Goal: Transaction & Acquisition: Purchase product/service

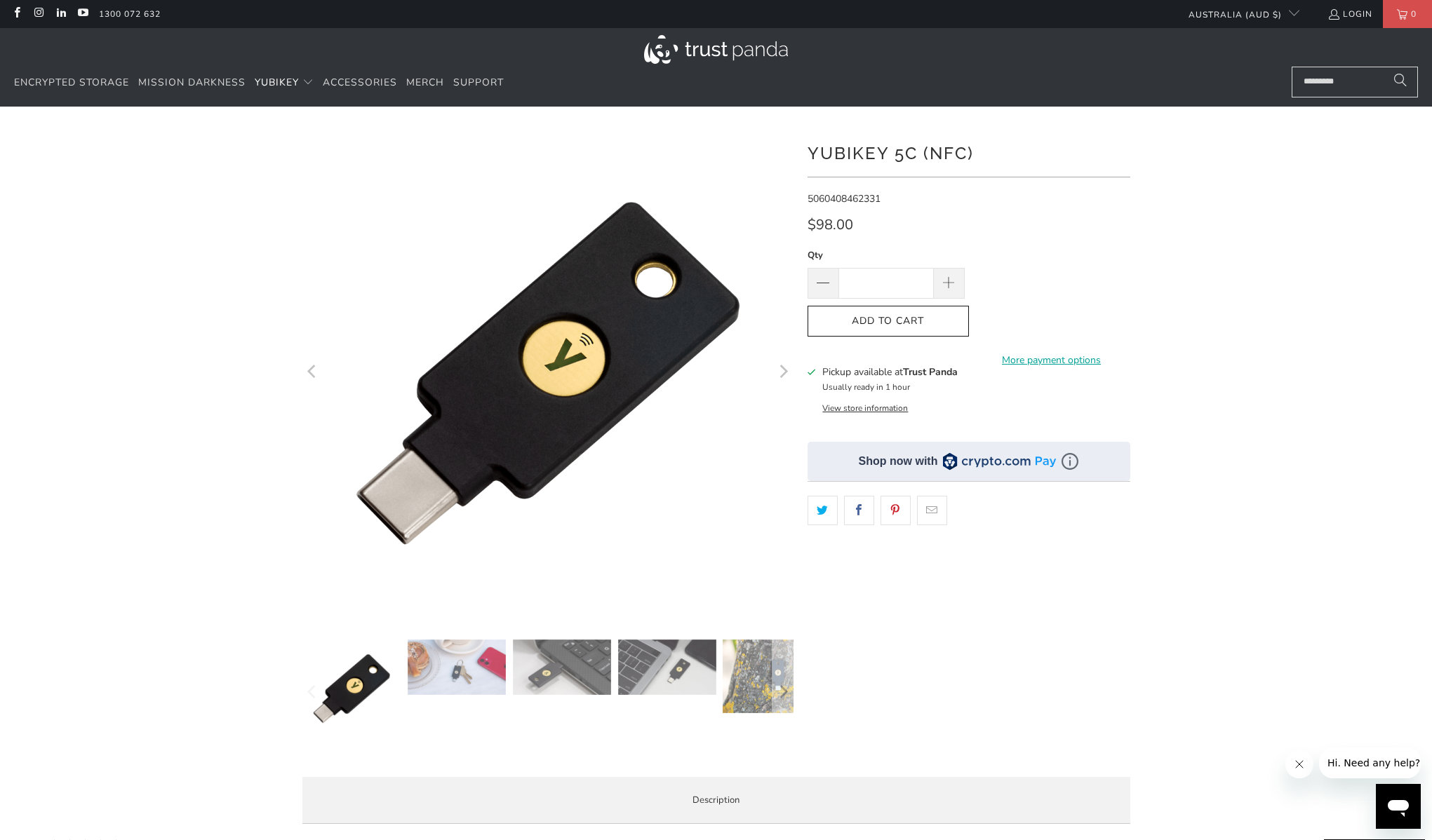
click at [918, 162] on h1 "YubiKey 5C (NFC)" at bounding box center [968, 152] width 323 height 28
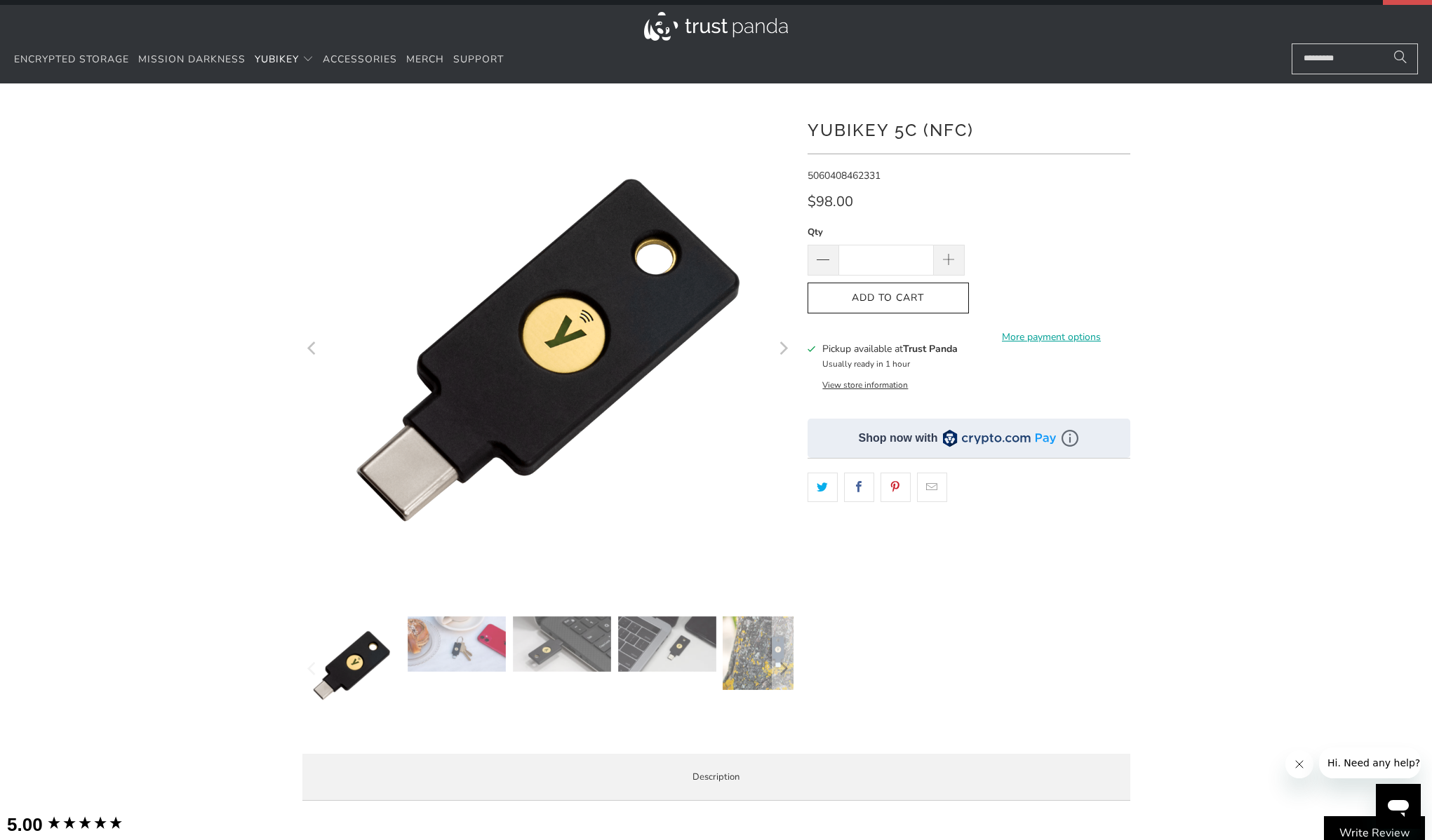
click at [856, 343] on h3 "Pickup available at Trust Panda" at bounding box center [890, 349] width 136 height 15
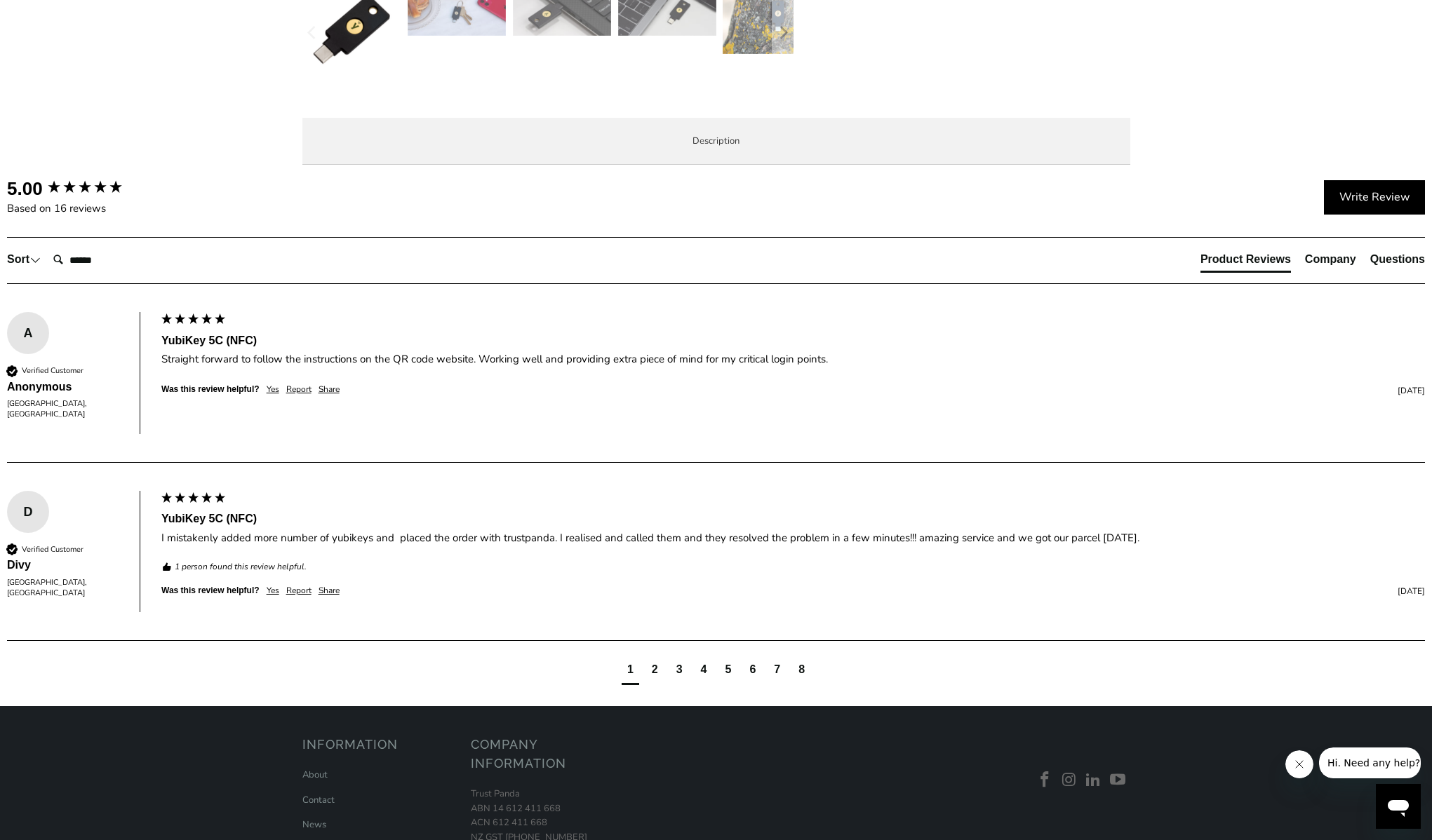
scroll to position [755, 0]
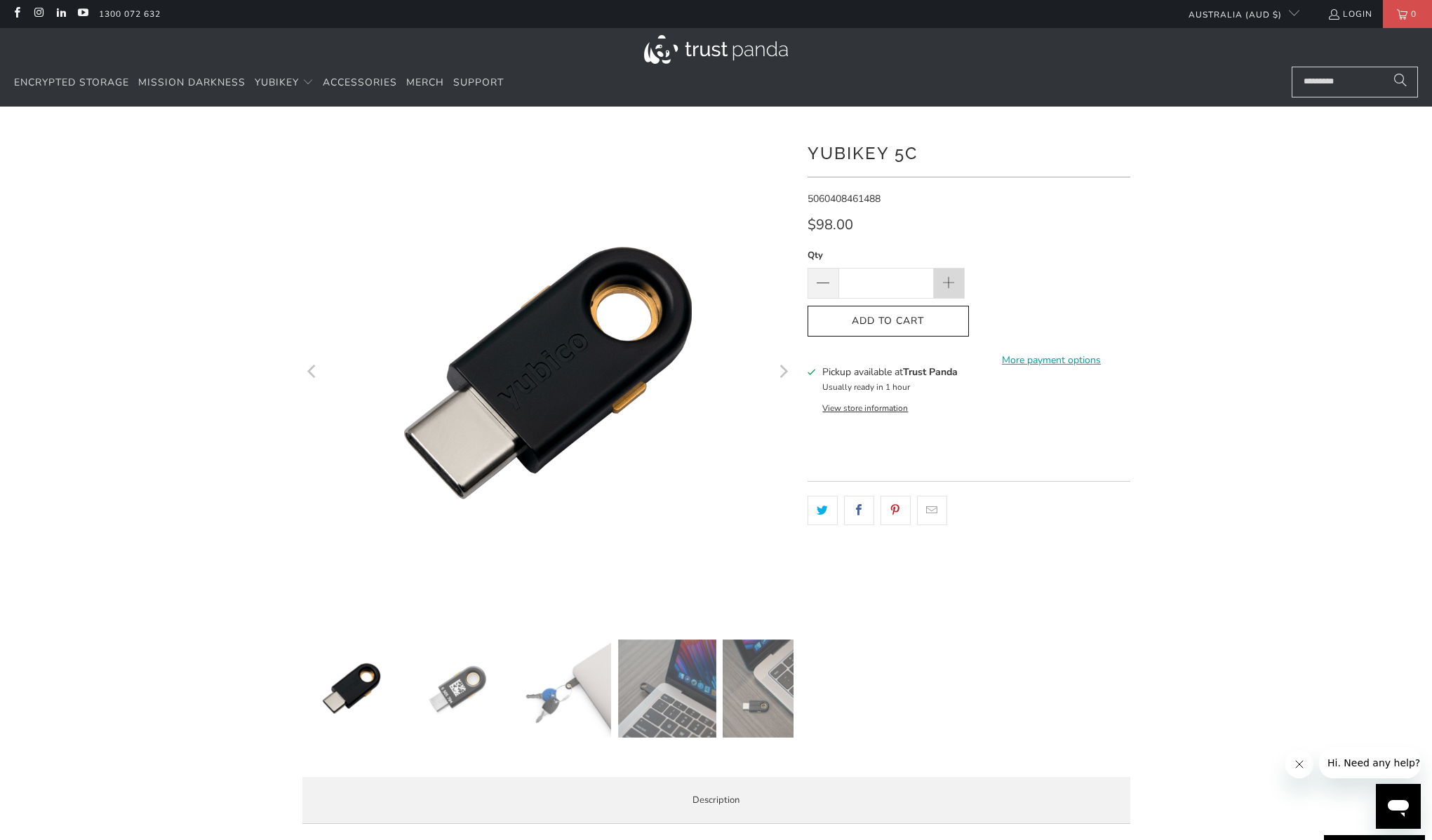
click at [940, 273] on span at bounding box center [949, 283] width 31 height 31
click at [822, 281] on span at bounding box center [822, 284] width 16 height 16
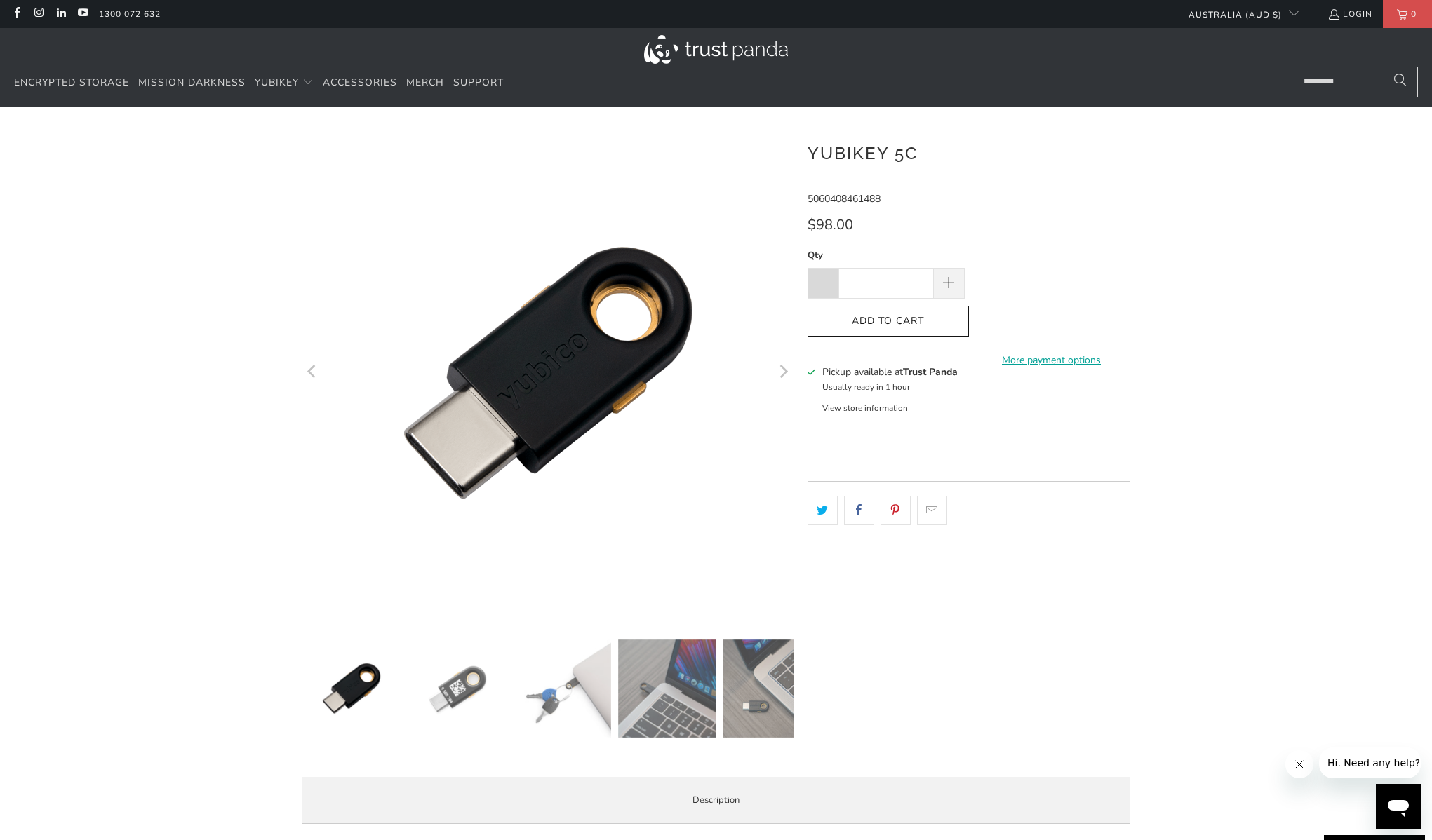
type input "*"
click at [1051, 413] on div "Pickup available at Trust Panda Usually ready in 1 hour View store information" at bounding box center [968, 389] width 323 height 49
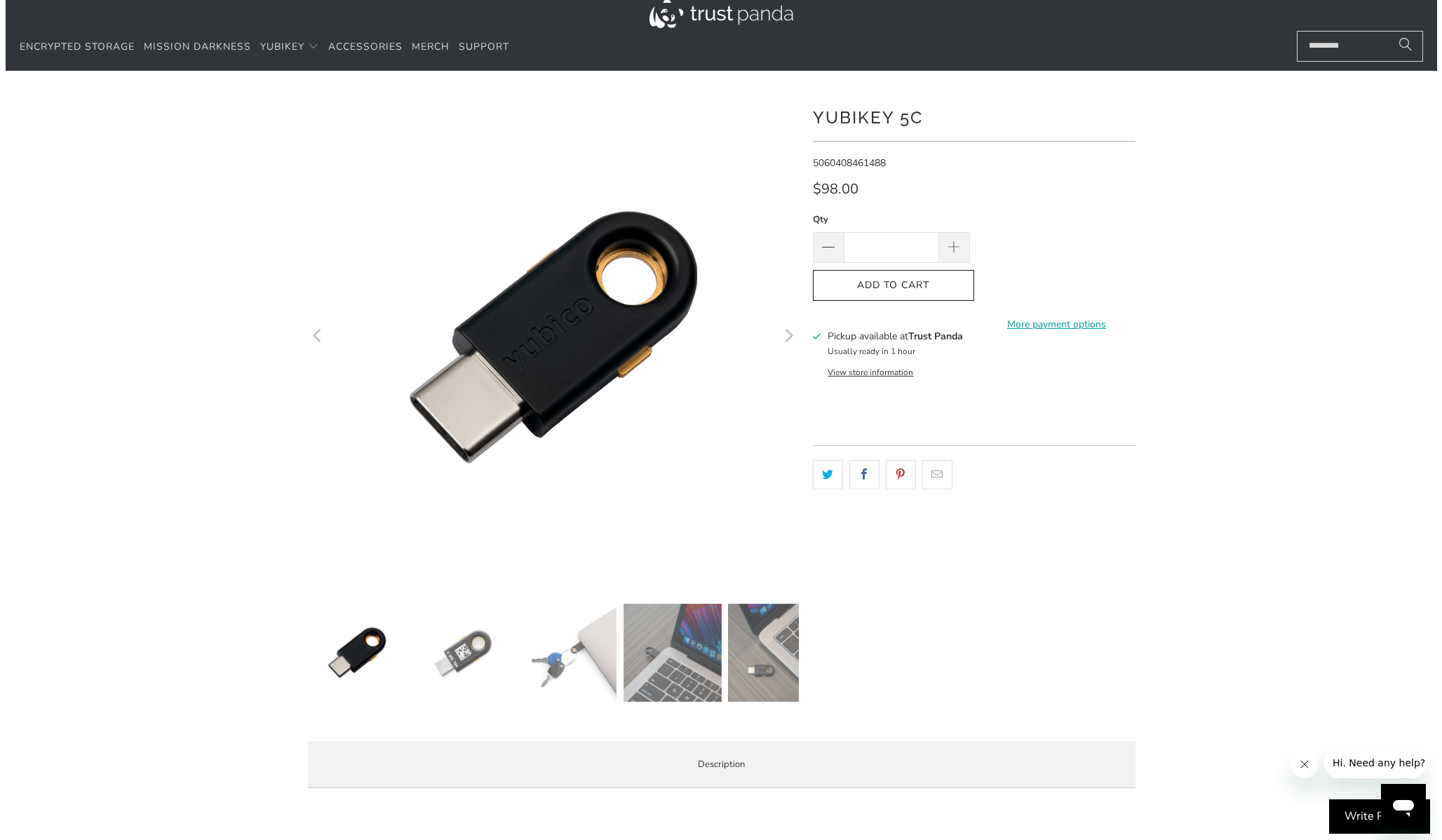
scroll to position [37, 0]
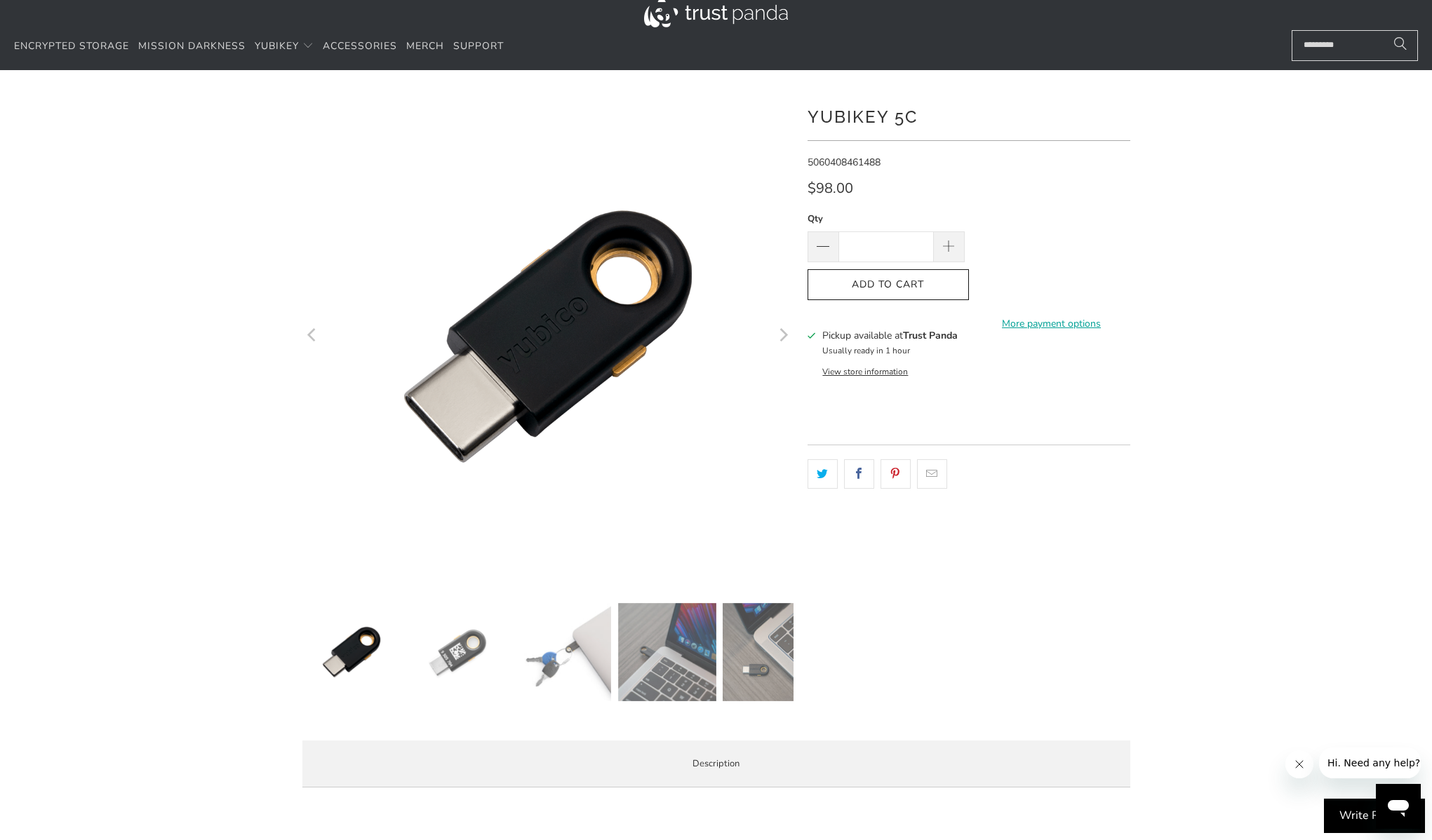
click at [896, 374] on button "View store information" at bounding box center [865, 371] width 85 height 11
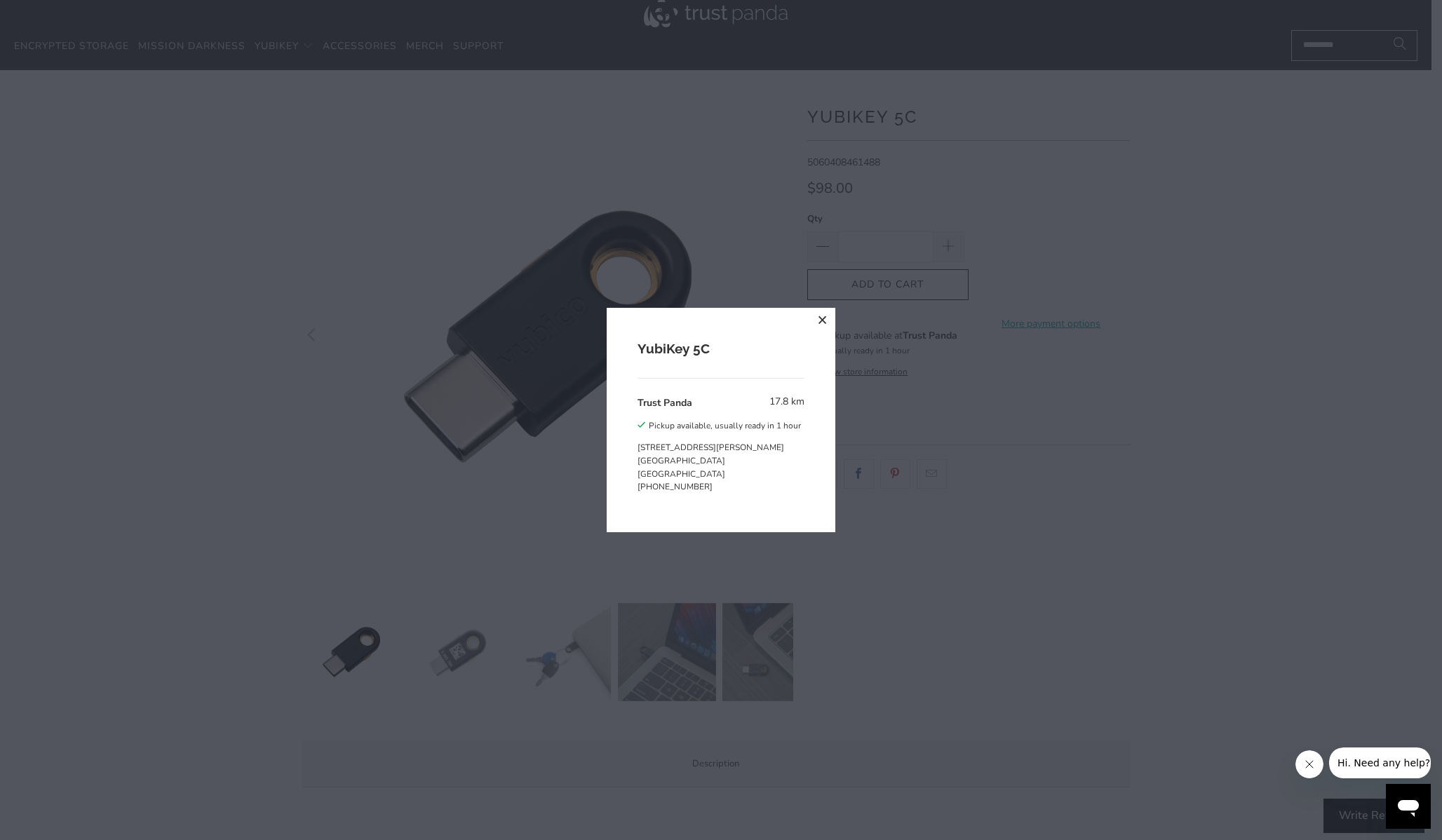
click at [690, 421] on div "Pickup available, usually ready in 1 hour" at bounding box center [724, 425] width 152 height 16
drag, startPoint x: 690, startPoint y: 421, endPoint x: 714, endPoint y: 498, distance: 80.7
click at [714, 498] on li "Trust Panda 17.8 km Pickup available, usually ready in 1 hour 19 David Avenue N…" at bounding box center [720, 447] width 167 height 107
copy div "Pickup available, usually ready in 1 hour 19 David Avenue North Ryde NSW 2113 A…"
